Goal: Navigation & Orientation: Find specific page/section

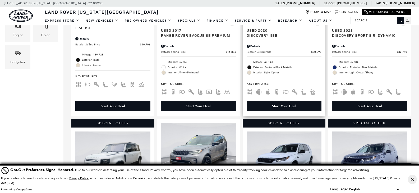
scroll to position [291, 0]
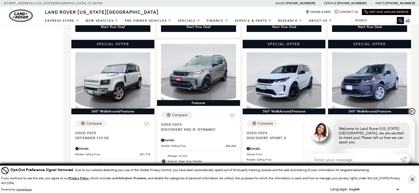
click at [411, 115] on link "✕" at bounding box center [411, 111] width 6 height 6
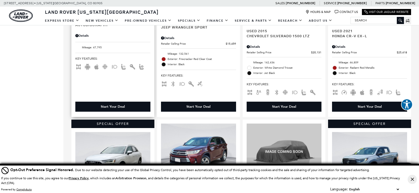
scroll to position [792, 0]
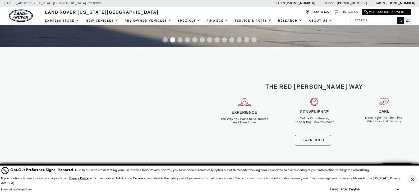
scroll to position [106, 0]
